Goal: Information Seeking & Learning: Understand process/instructions

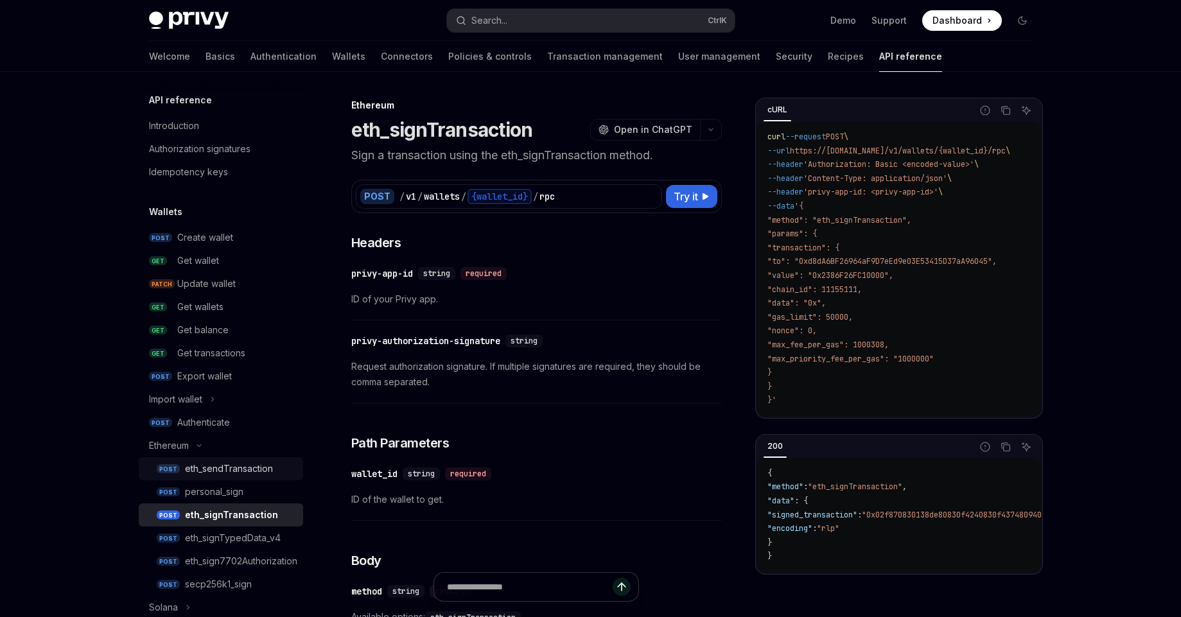
click at [255, 479] on link "POST eth_sendTransaction" at bounding box center [221, 468] width 164 height 23
type textarea "*"
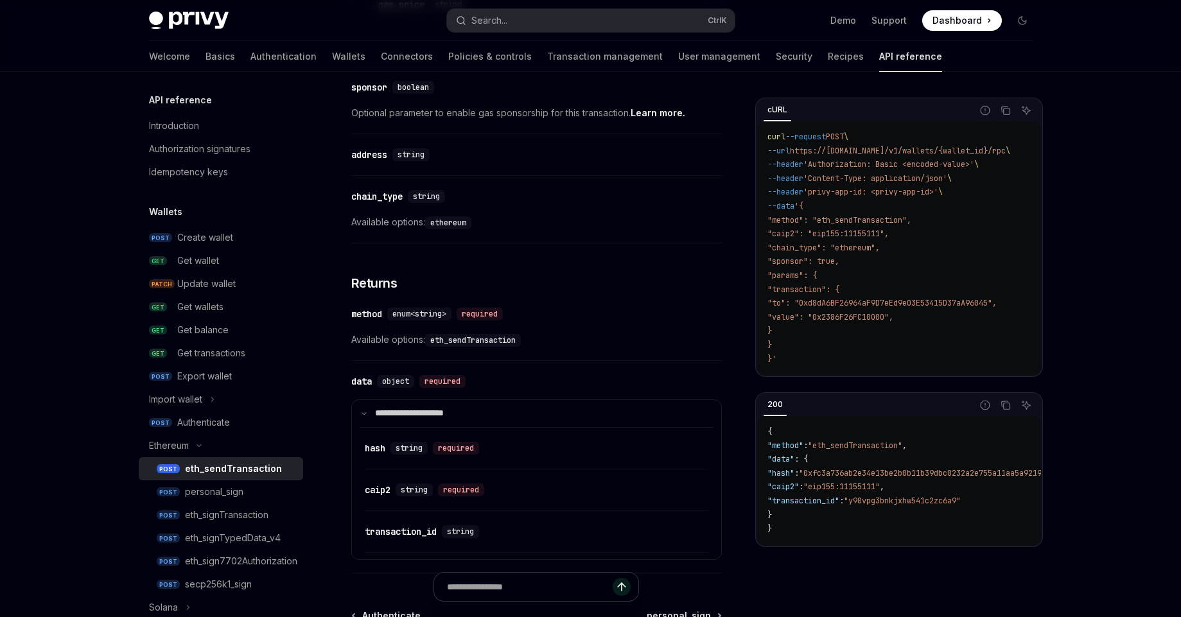
scroll to position [1480, 0]
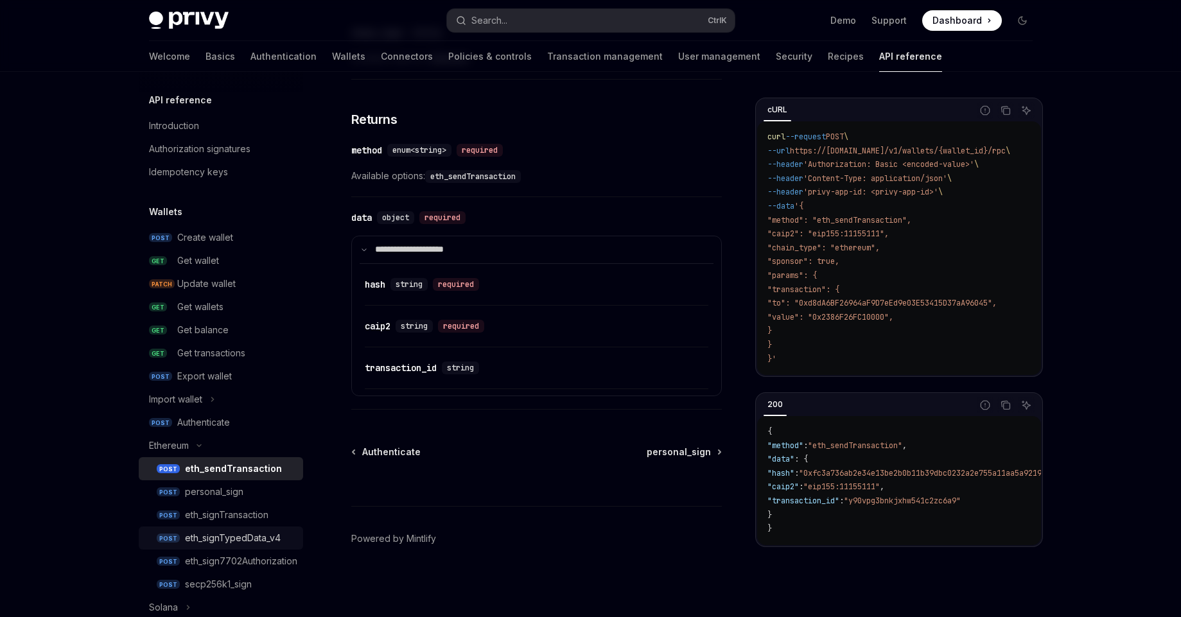
click at [245, 544] on div "eth_signTypedData_v4" at bounding box center [233, 537] width 96 height 15
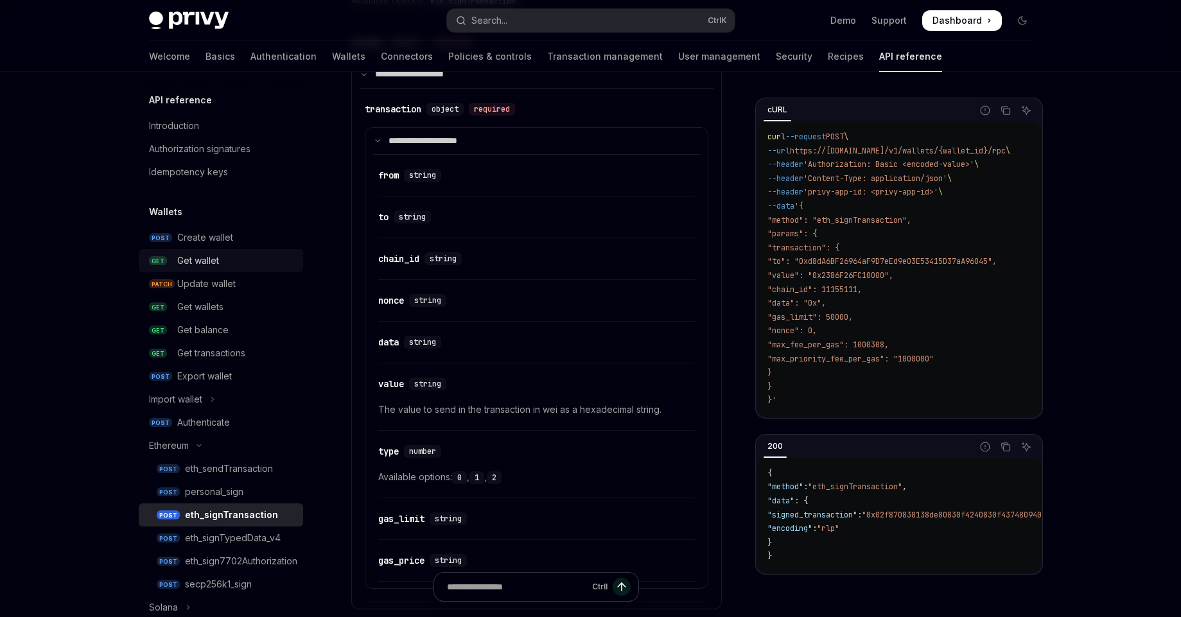
click at [229, 256] on div "Get wallet" at bounding box center [236, 260] width 118 height 15
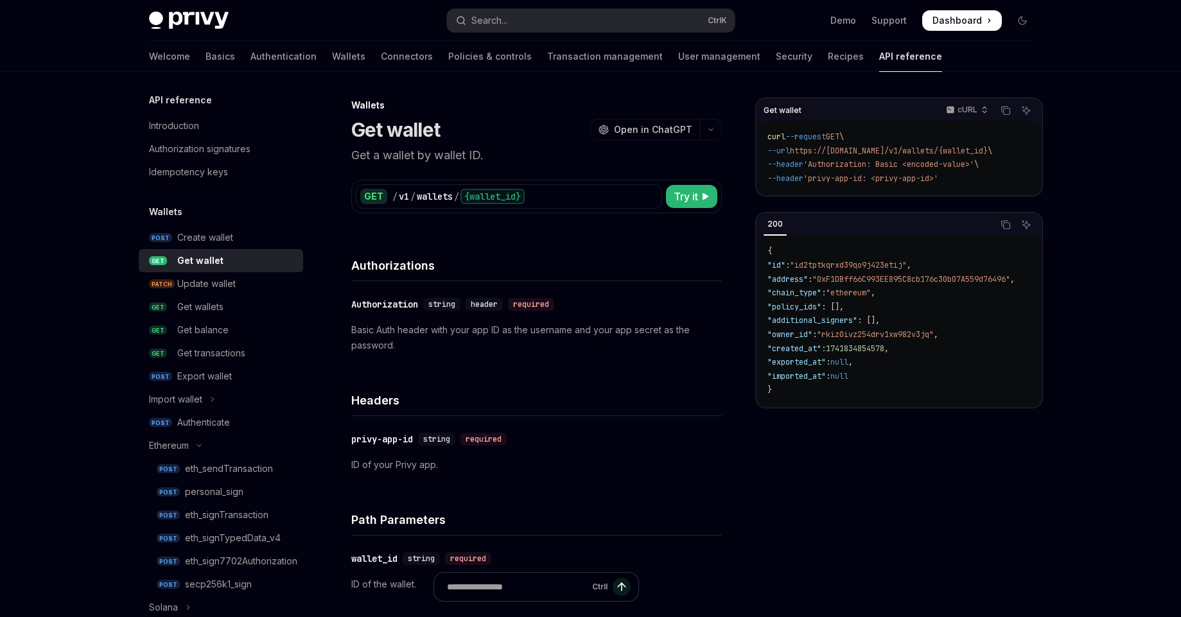
click at [945, 24] on span "Dashboard" at bounding box center [956, 20] width 49 height 13
click at [207, 246] on link "POST Create wallet" at bounding box center [221, 237] width 164 height 23
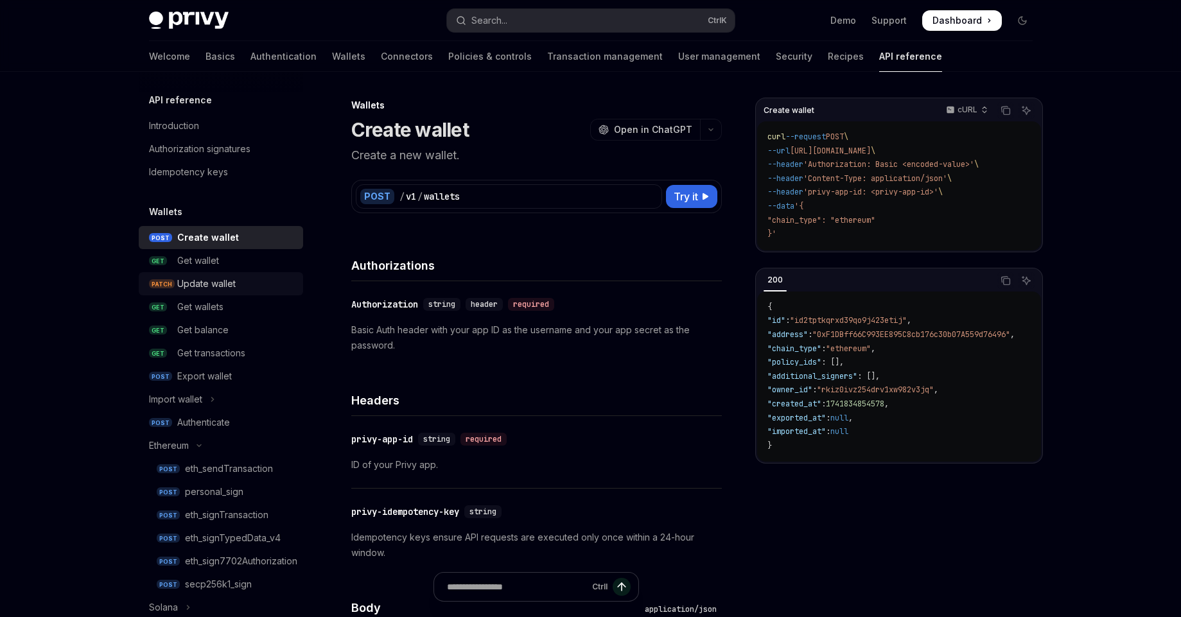
click at [215, 266] on div "Get wallet" at bounding box center [198, 260] width 42 height 15
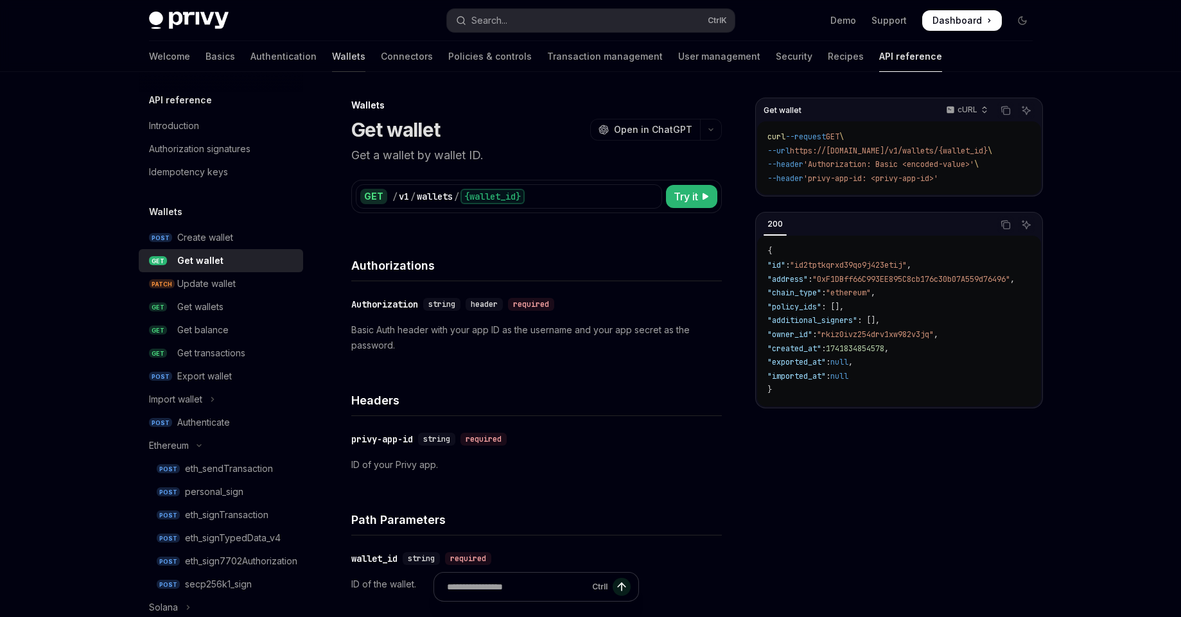
click at [332, 65] on link "Wallets" at bounding box center [348, 56] width 33 height 31
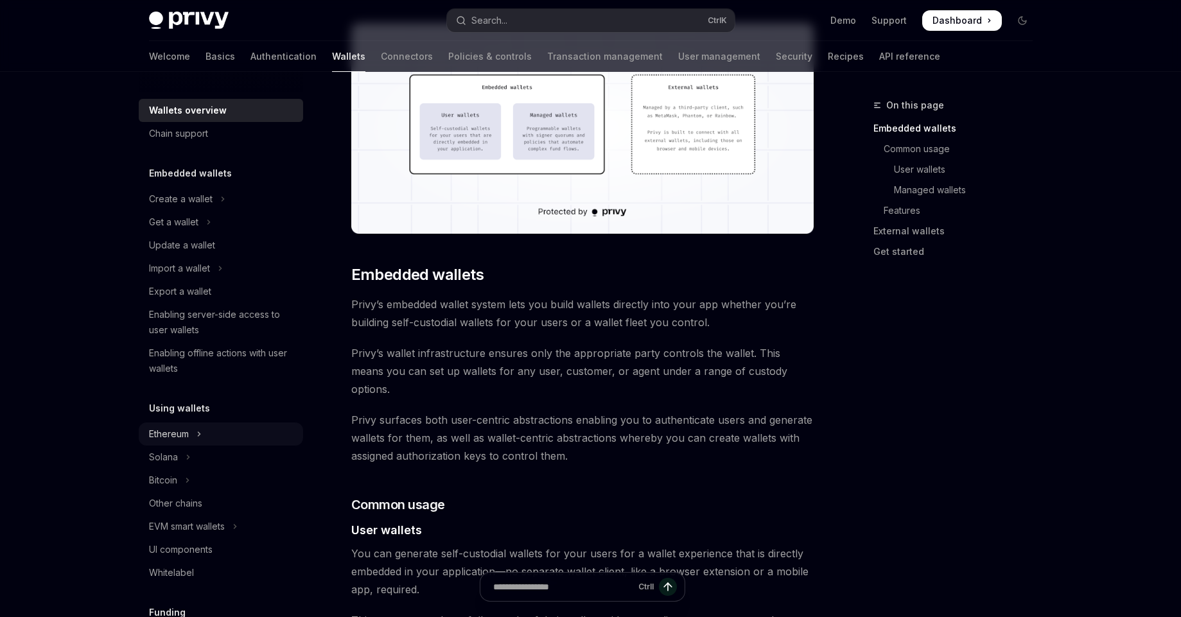
click at [182, 426] on div "Ethereum" at bounding box center [169, 433] width 40 height 15
type textarea "*"
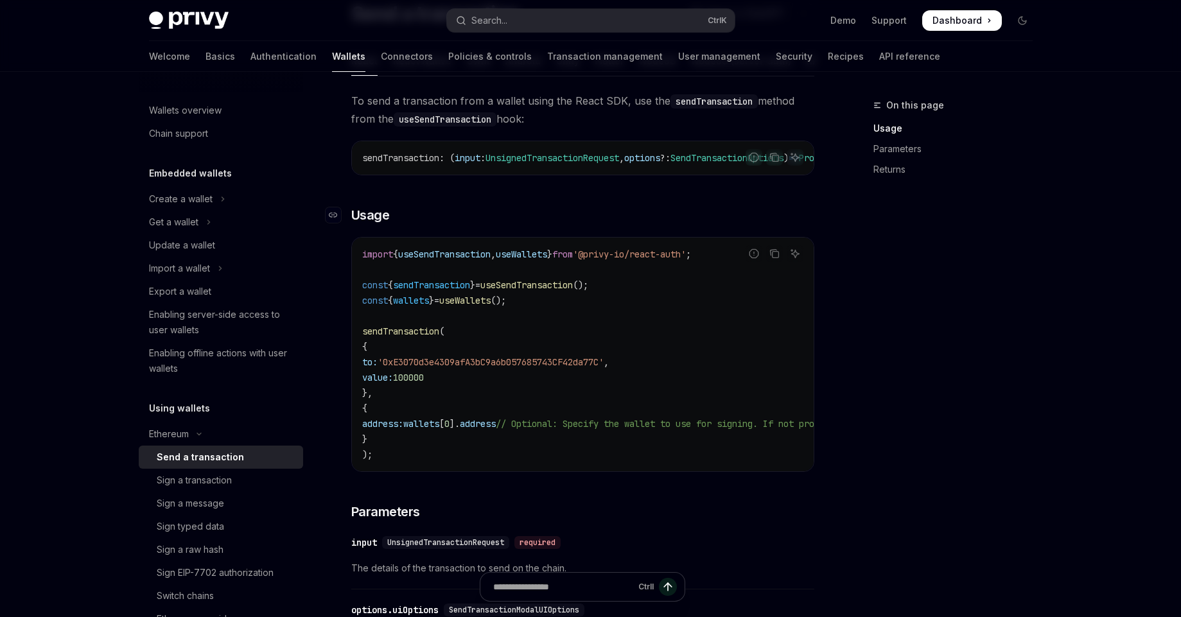
scroll to position [308, 0]
